Goal: Register for event/course

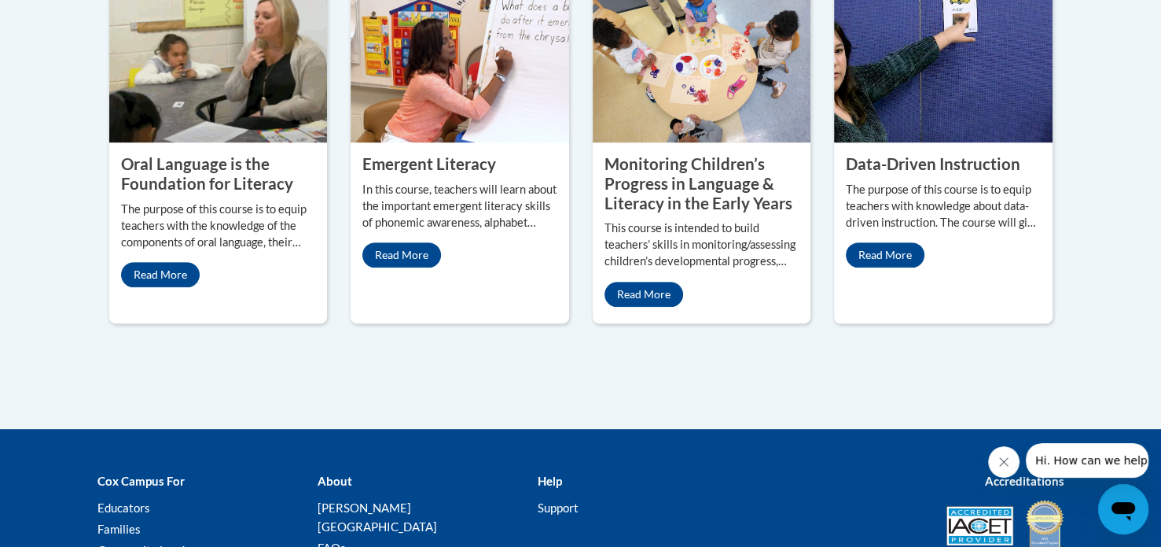
scroll to position [824, 0]
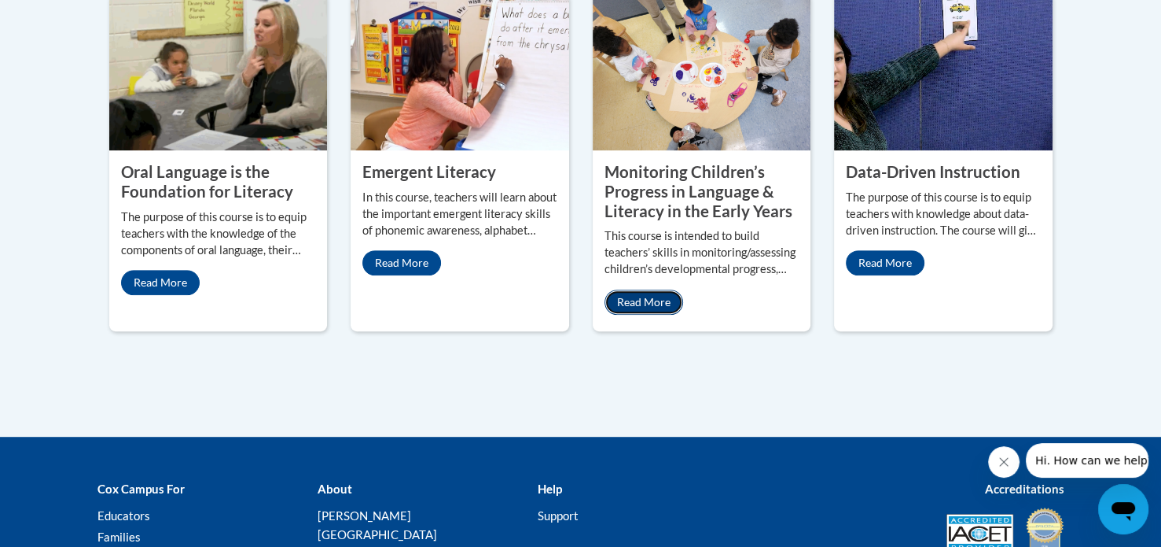
click at [647, 297] on link "Read More" at bounding box center [644, 301] width 79 height 25
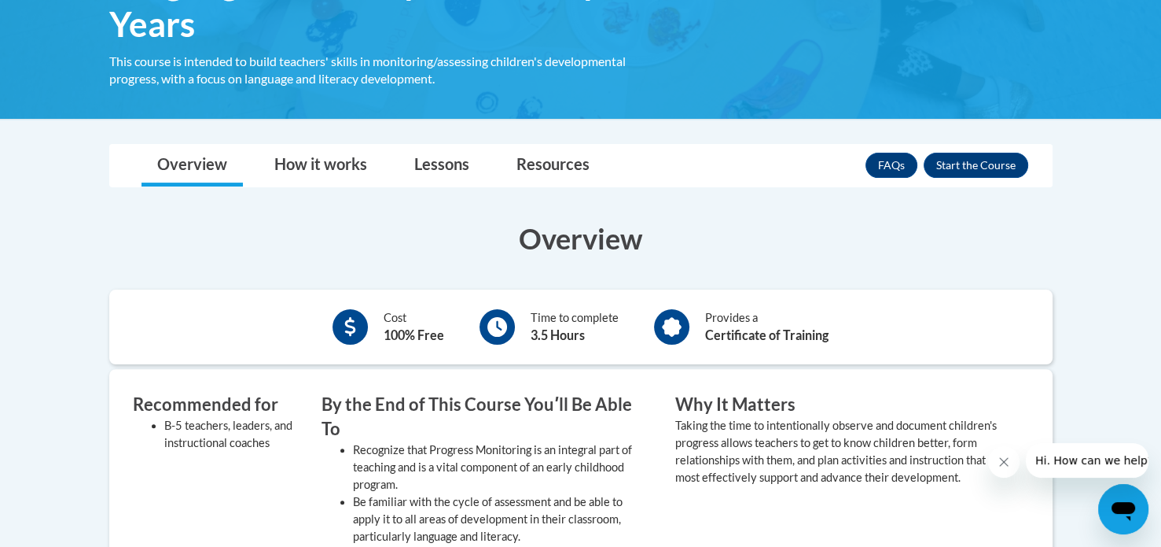
scroll to position [368, 0]
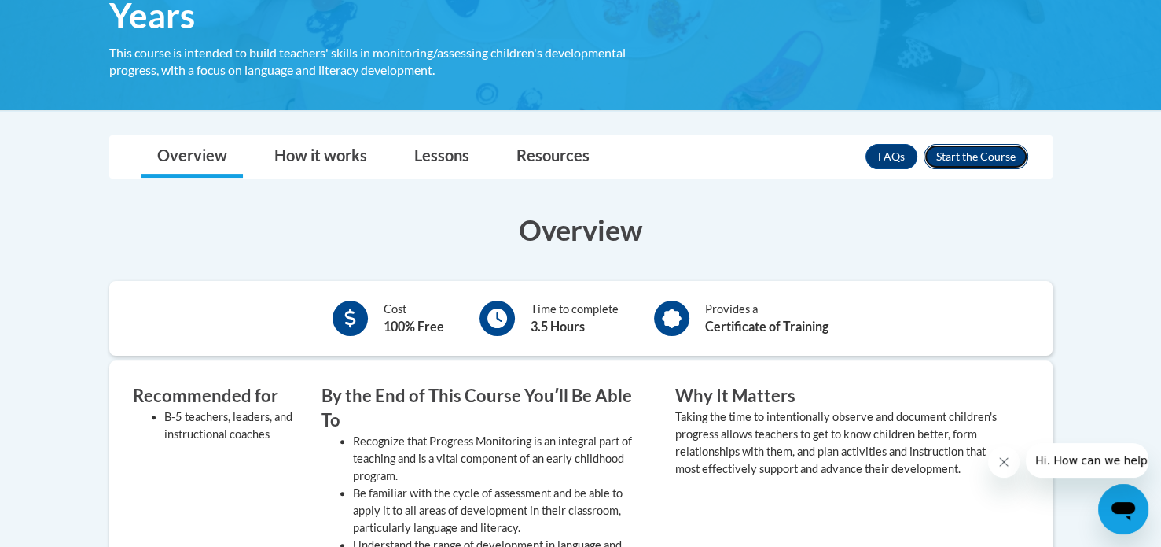
click at [996, 149] on button "Enroll" at bounding box center [976, 156] width 105 height 25
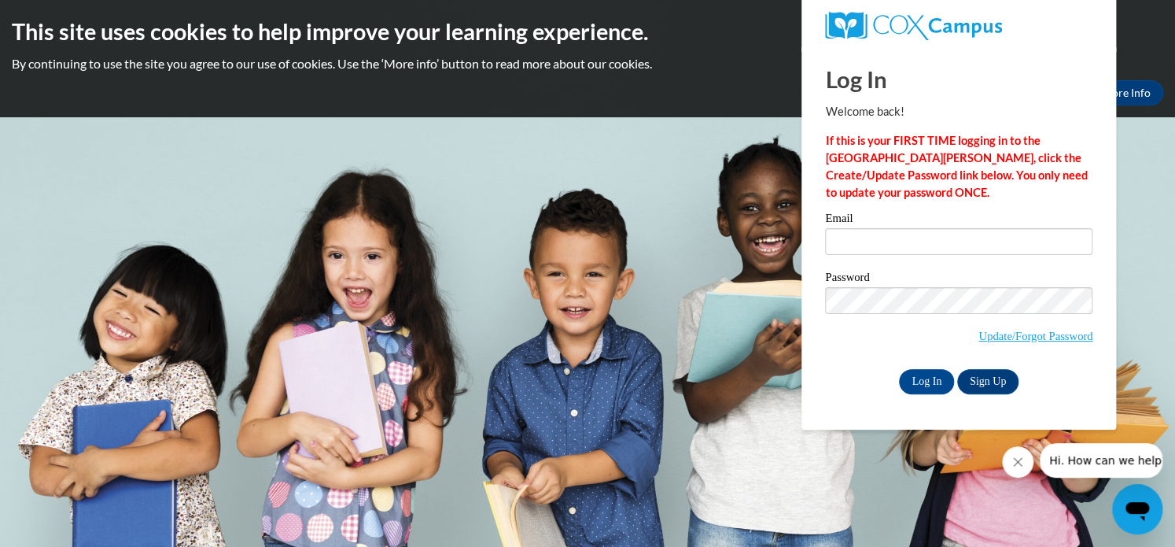
click at [1161, 175] on body "This site uses cookies to help improve your learning experience. By continuing …" at bounding box center [587, 273] width 1175 height 547
